Goal: Find contact information: Find contact information

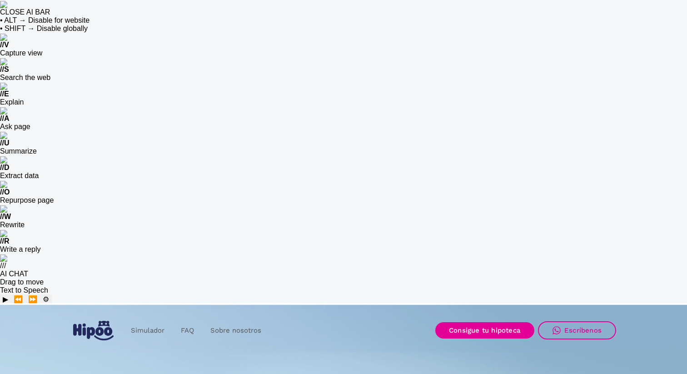
click at [510, 322] on link "Consigue tu hipoteca" at bounding box center [485, 330] width 99 height 16
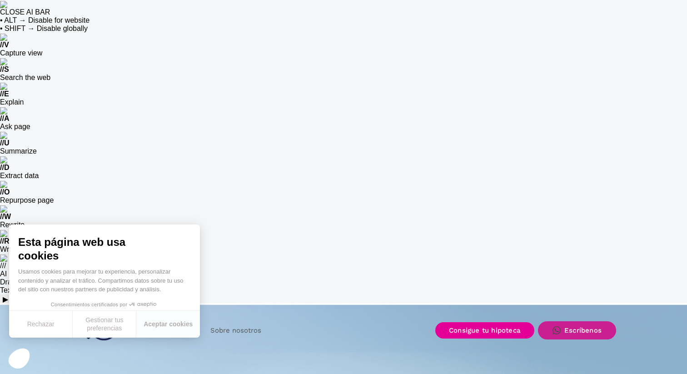
click at [568, 326] on div "Escríbenos" at bounding box center [583, 330] width 37 height 8
